Goal: Navigation & Orientation: Find specific page/section

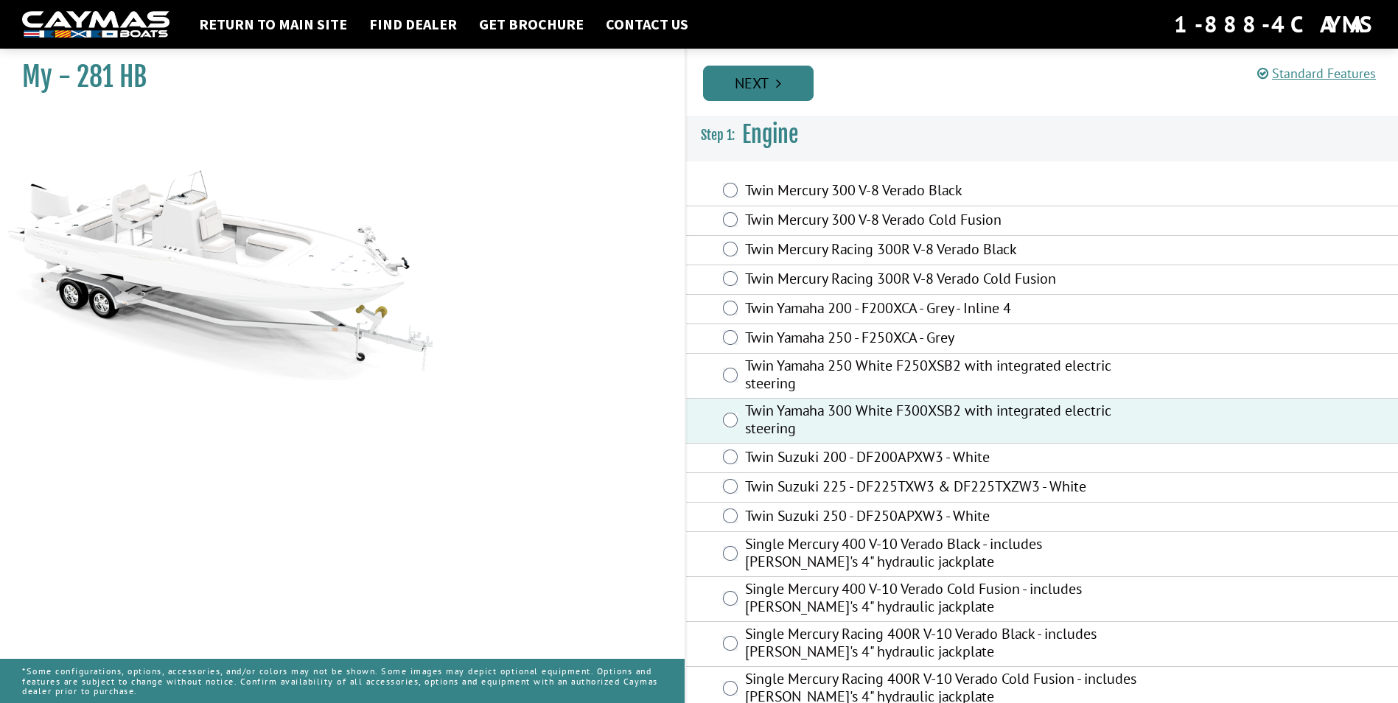
click at [782, 91] on link "Next" at bounding box center [758, 83] width 111 height 35
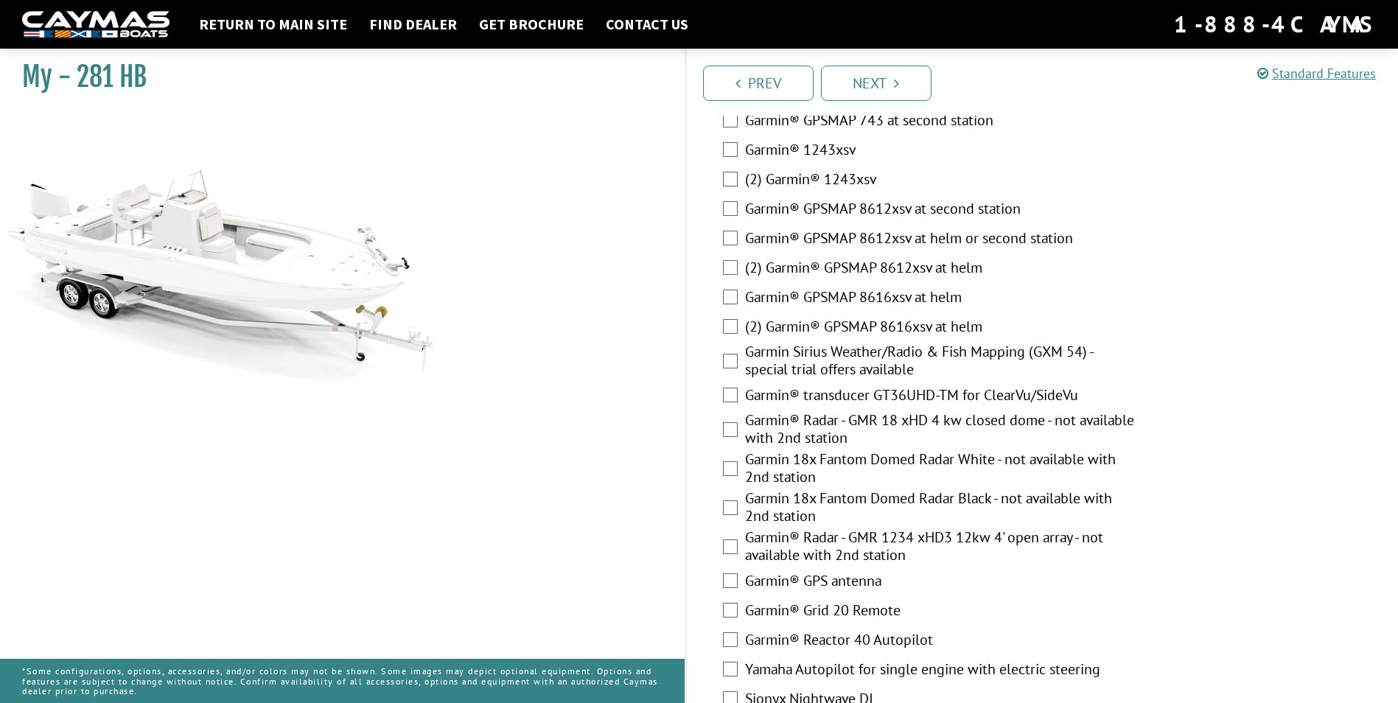
scroll to position [3664, 0]
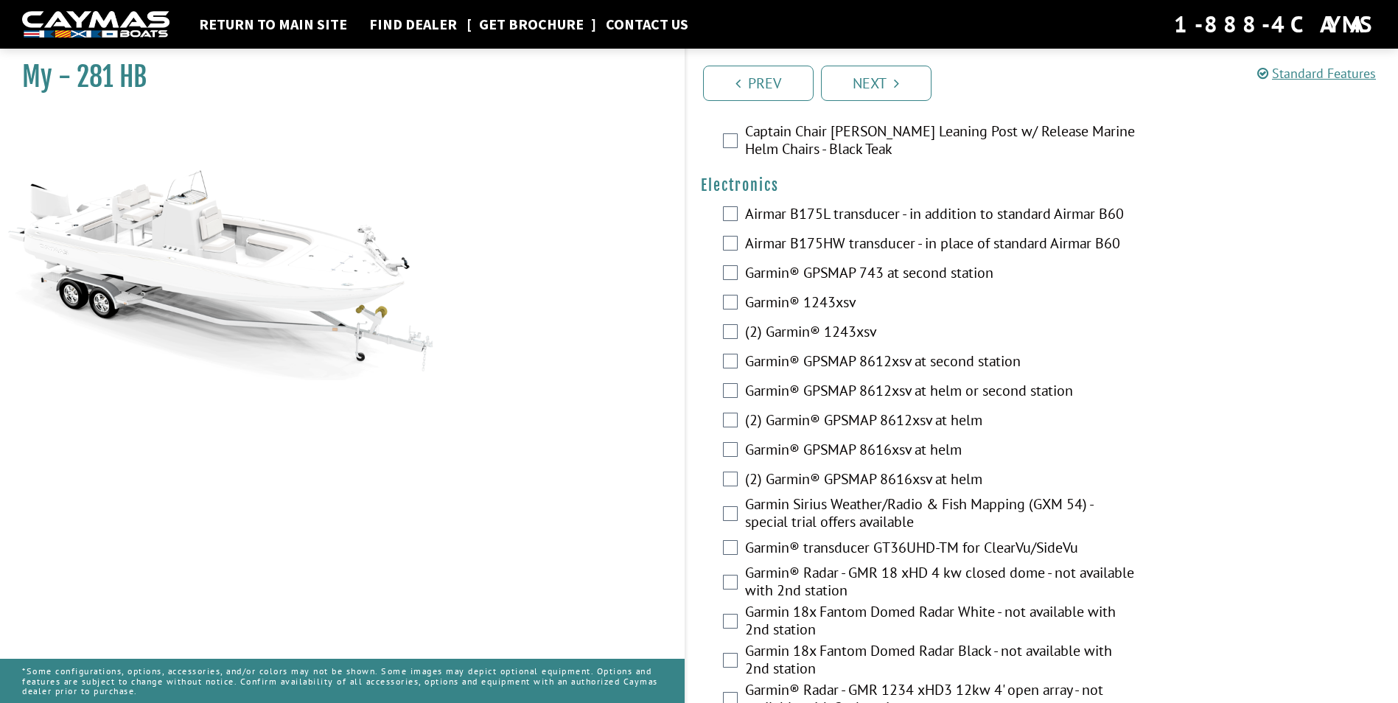
click at [534, 26] on link "Get Brochure" at bounding box center [531, 24] width 119 height 19
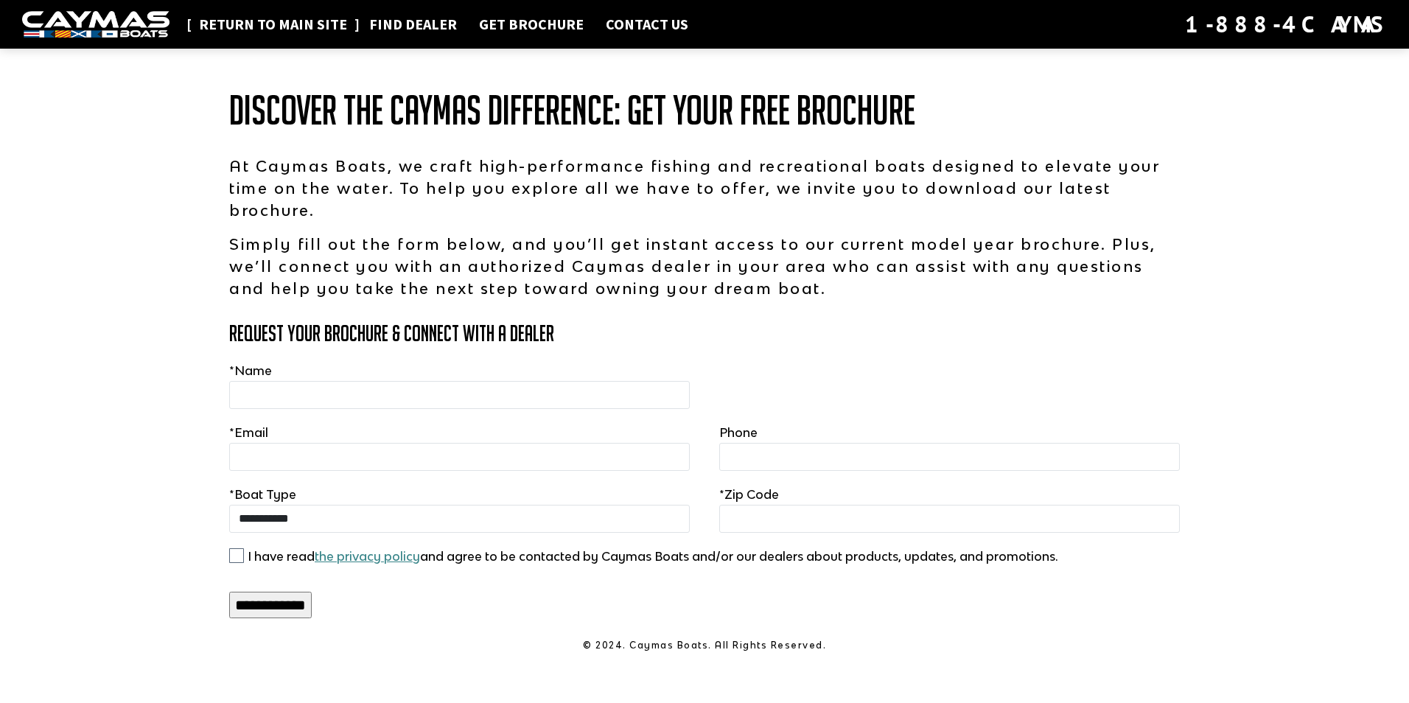
click at [280, 29] on link "Return to main site" at bounding box center [273, 24] width 163 height 19
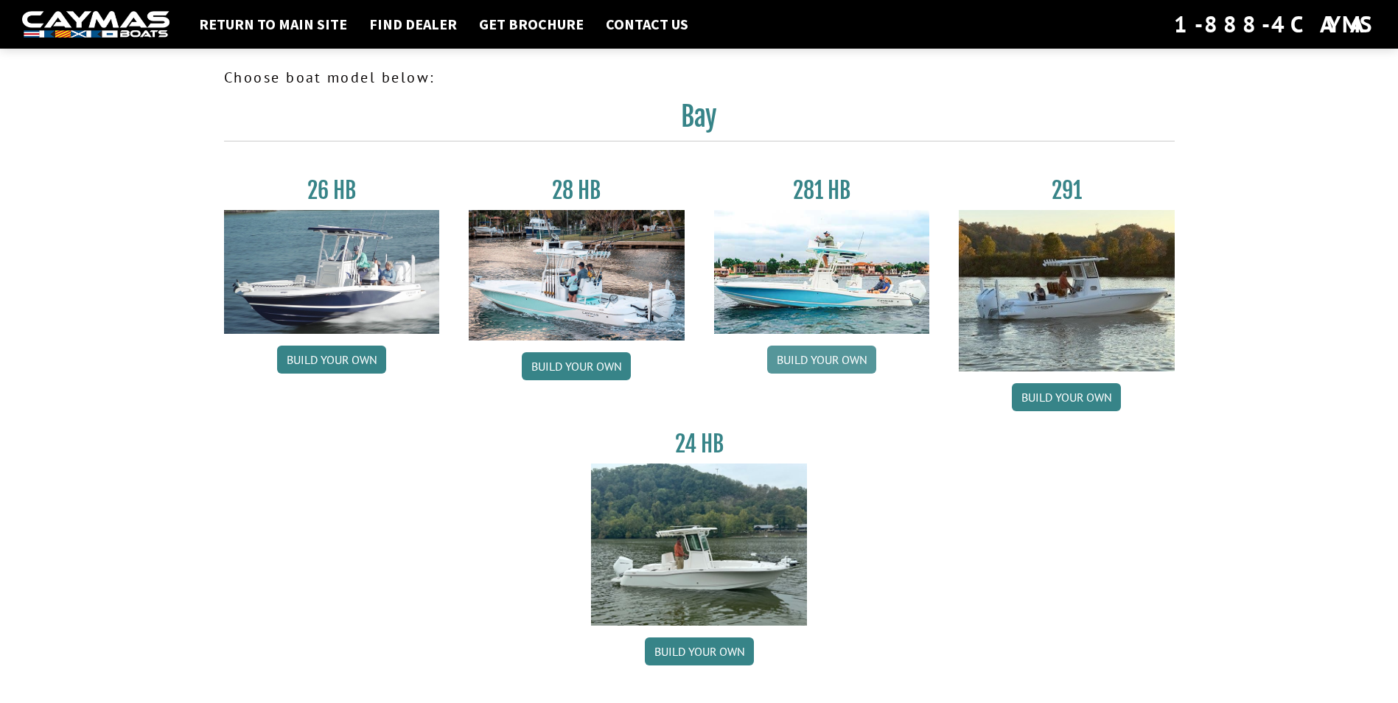
click at [826, 360] on link "Build your own" at bounding box center [821, 360] width 109 height 28
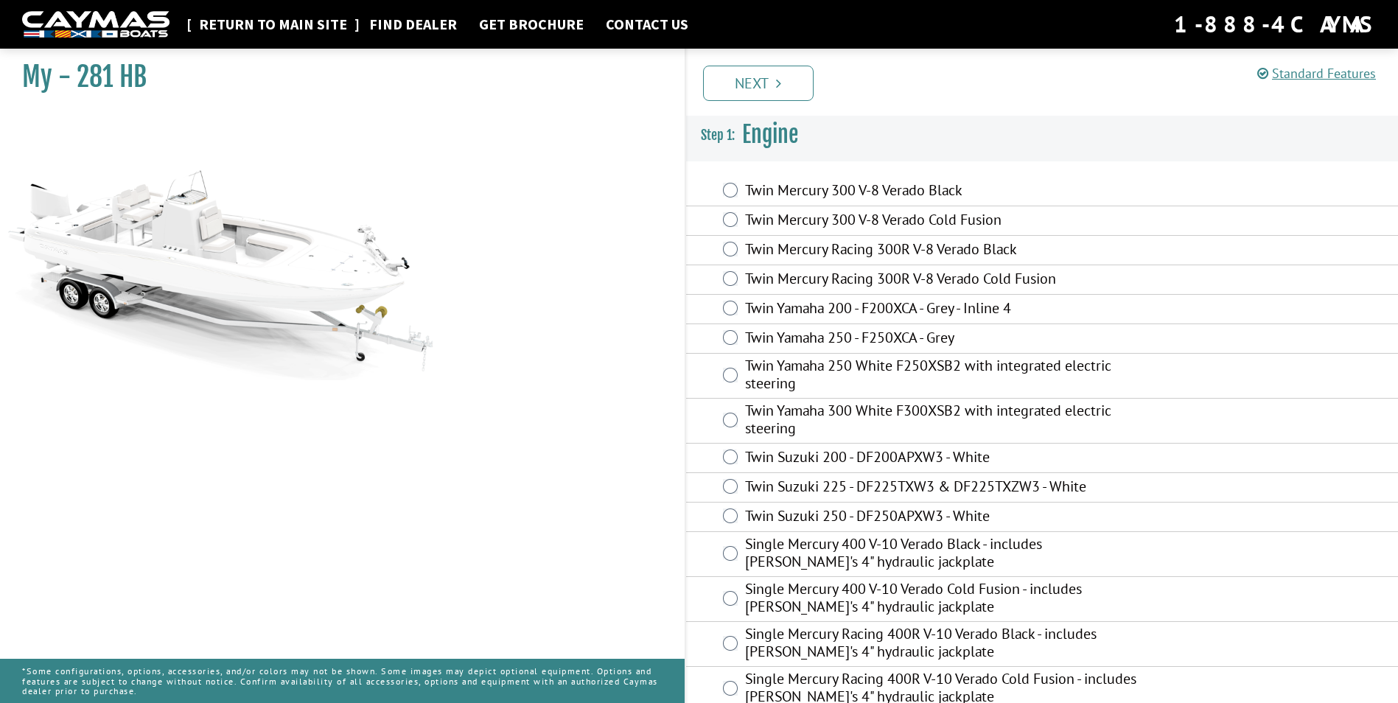
click at [276, 26] on link "Return to main site" at bounding box center [273, 24] width 163 height 19
